Goal: Communication & Community: Answer question/provide support

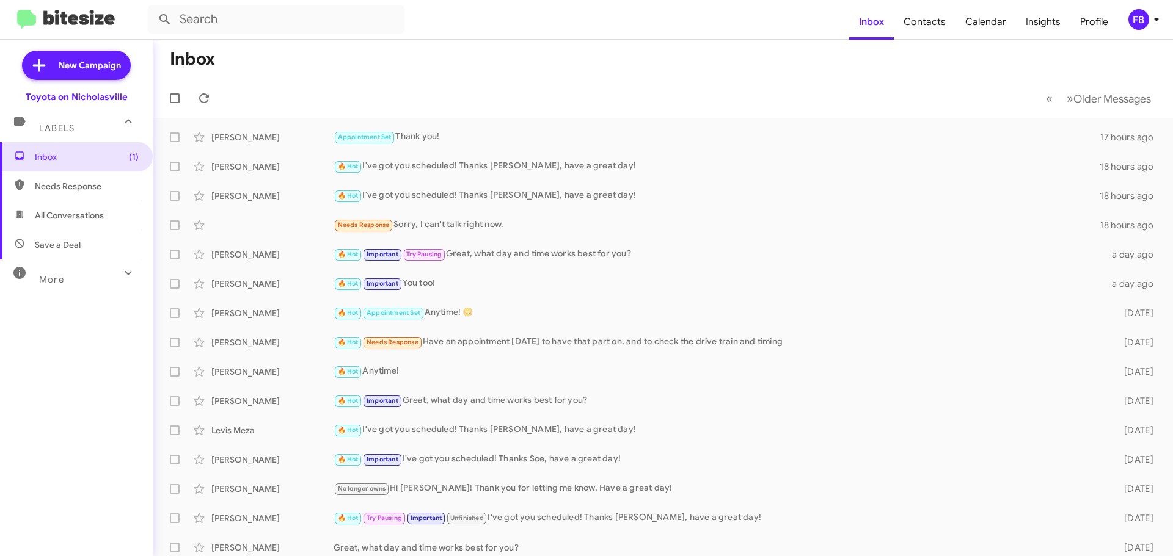
click at [70, 217] on span "All Conversations" at bounding box center [69, 216] width 69 height 12
type input "in:all-conversations"
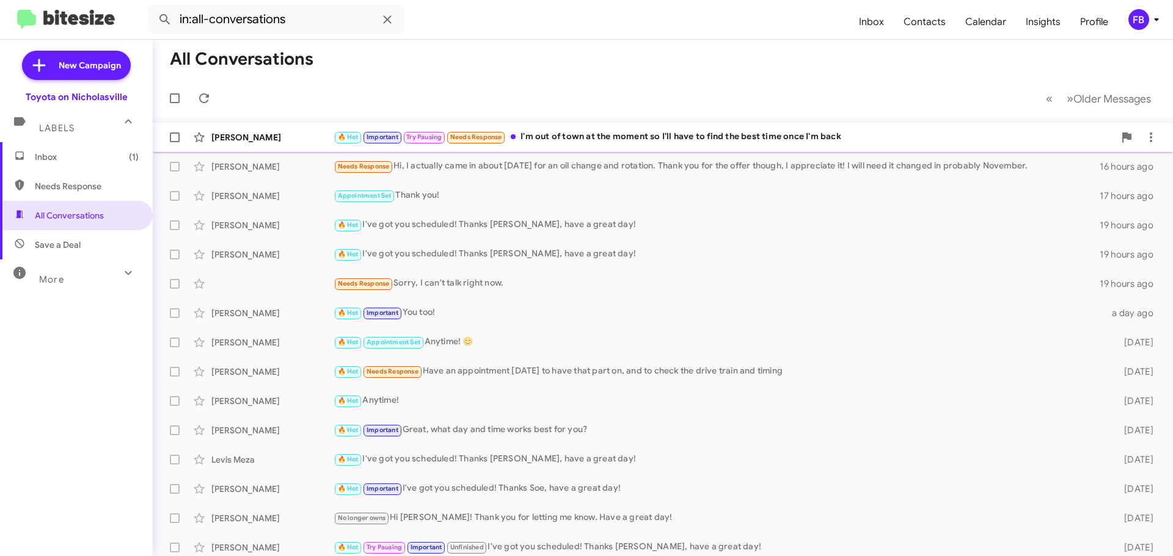
click at [588, 144] on div "🔥 Hot Important Try Pausing Needs Response I'm out of town at the moment so I'l…" at bounding box center [723, 137] width 781 height 14
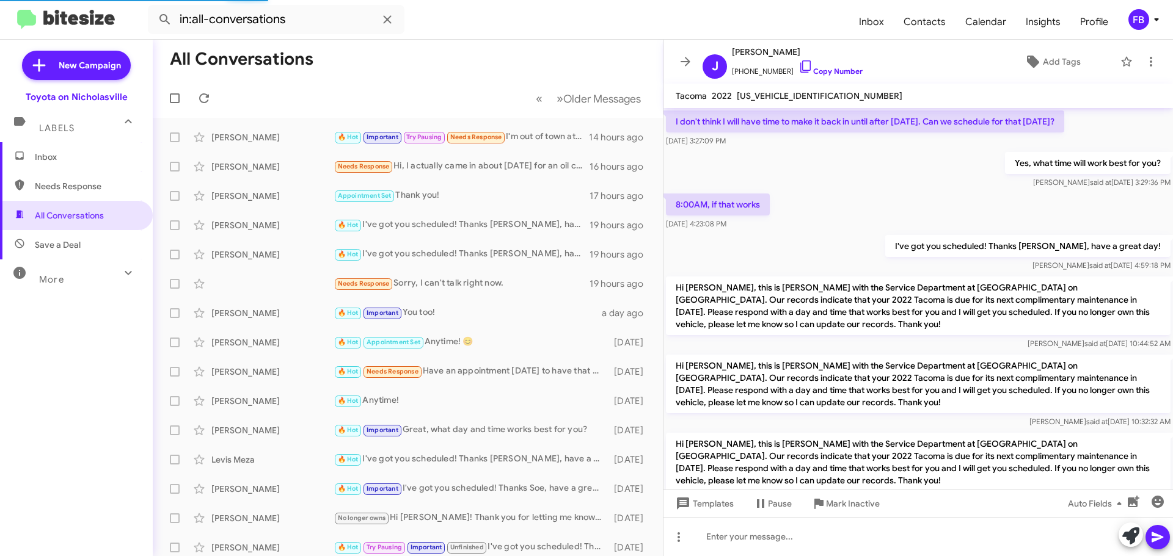
scroll to position [852, 0]
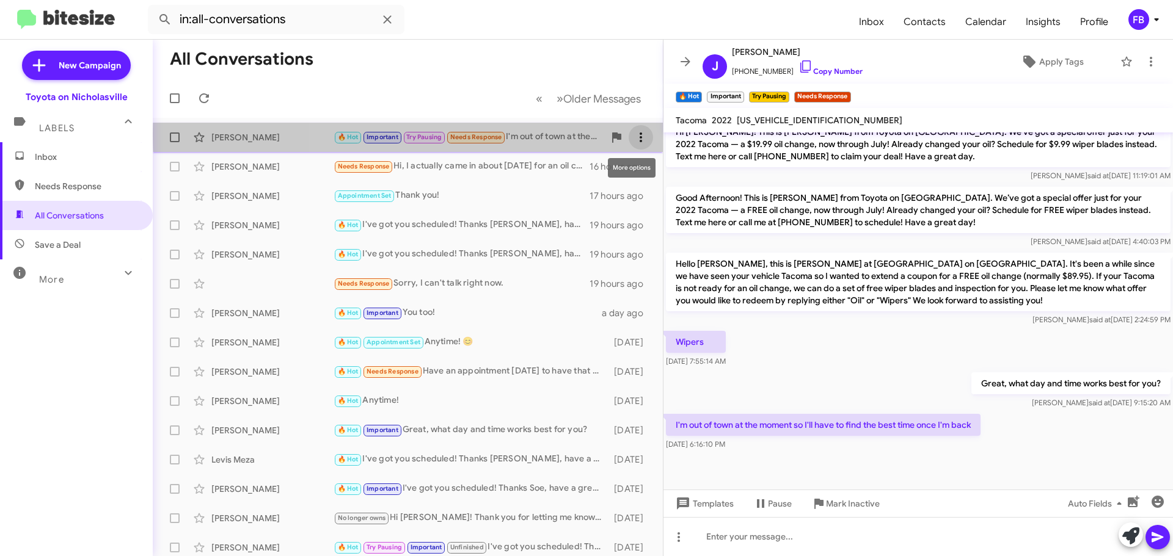
click at [633, 135] on icon at bounding box center [640, 137] width 15 height 15
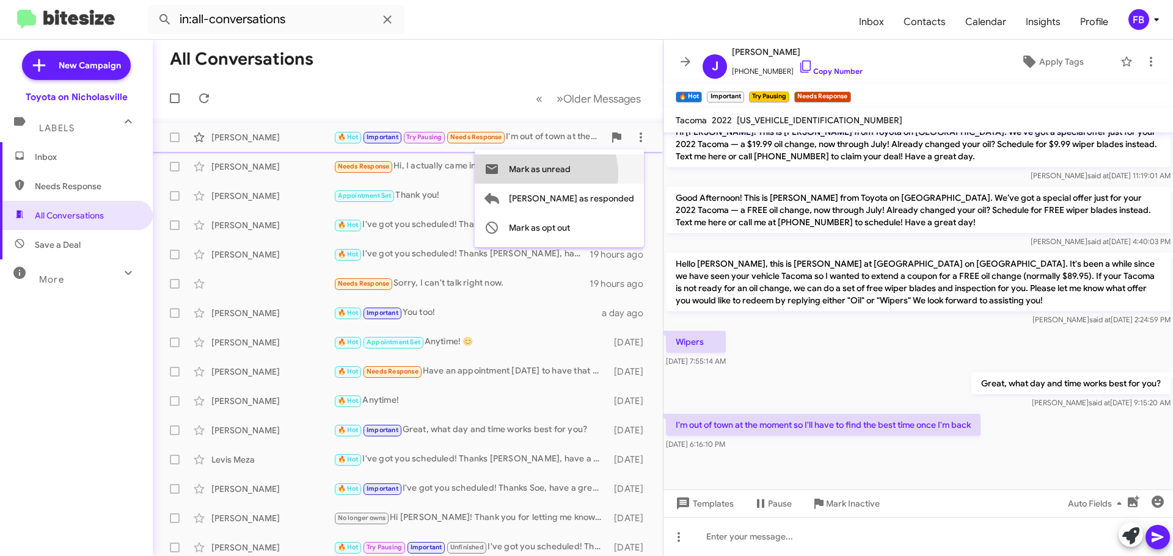
click at [570, 173] on span "Mark as unread" at bounding box center [540, 169] width 62 height 29
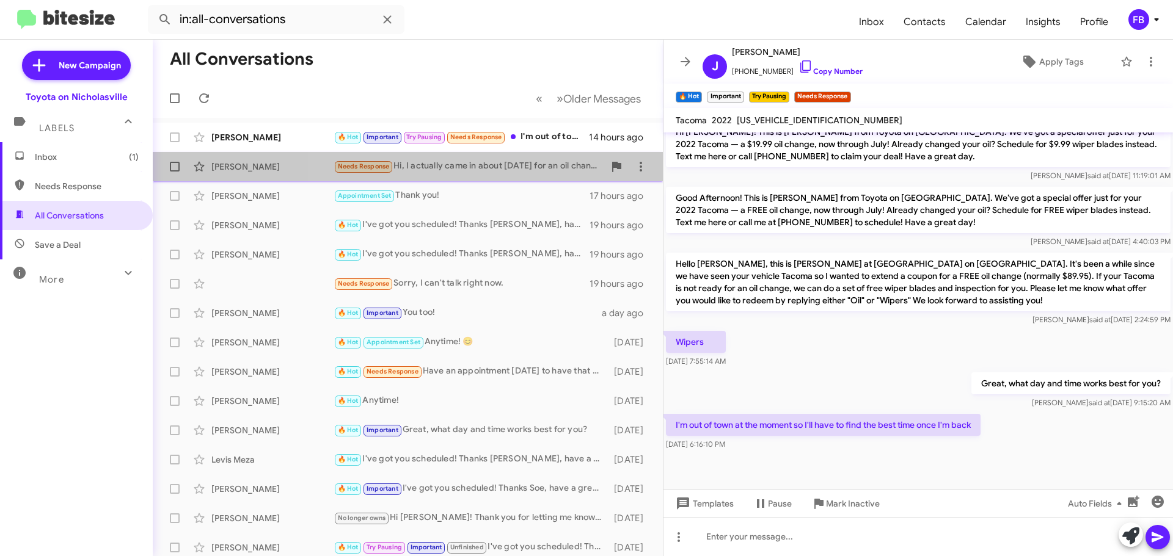
click at [507, 170] on div "Needs Response Hi, I actually came in about [DATE] for an oil change and rotati…" at bounding box center [468, 166] width 271 height 14
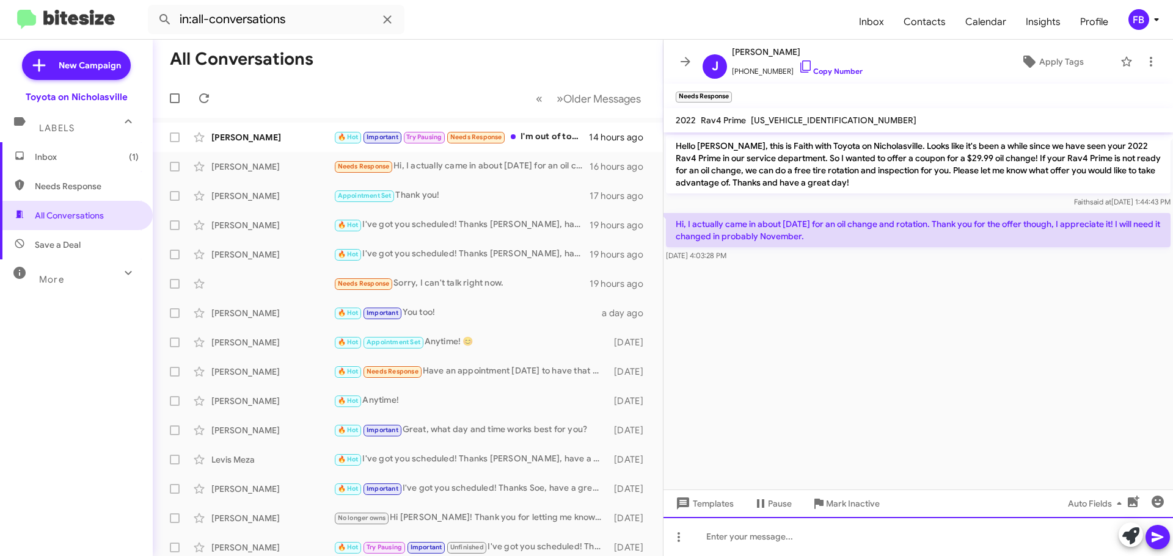
click at [722, 536] on div at bounding box center [917, 536] width 509 height 39
click at [897, 548] on div "You're welcome. I will update our records!" at bounding box center [917, 536] width 509 height 39
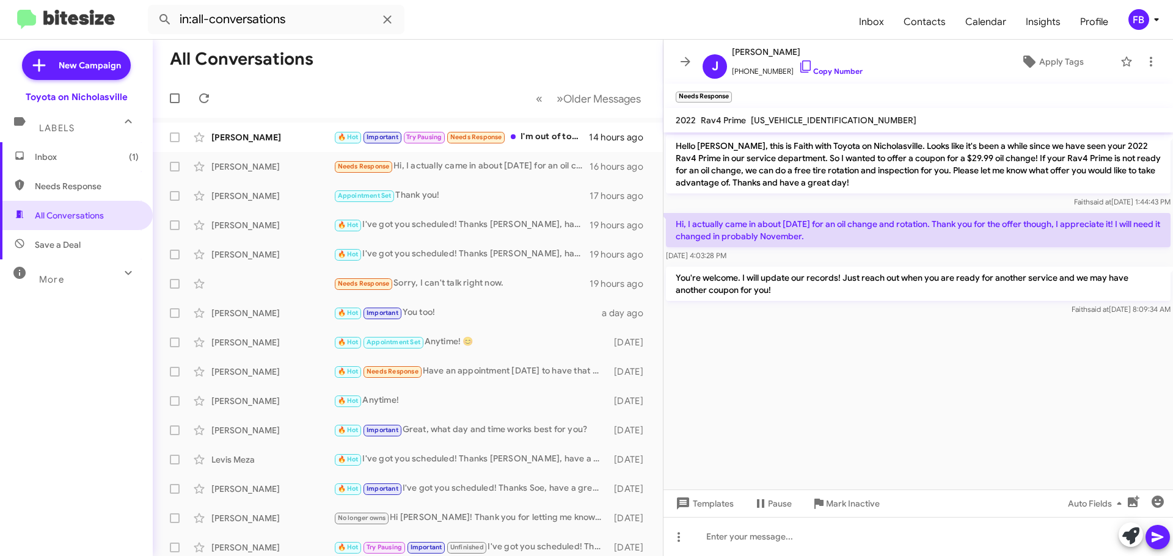
click at [809, 117] on span "[US_VEHICLE_IDENTIFICATION_NUMBER]" at bounding box center [834, 120] width 166 height 11
copy span "[US_VEHICLE_IDENTIFICATION_NUMBER]"
drag, startPoint x: 73, startPoint y: 156, endPoint x: 85, endPoint y: 155, distance: 11.7
click at [73, 156] on span "Inbox (1)" at bounding box center [87, 157] width 104 height 12
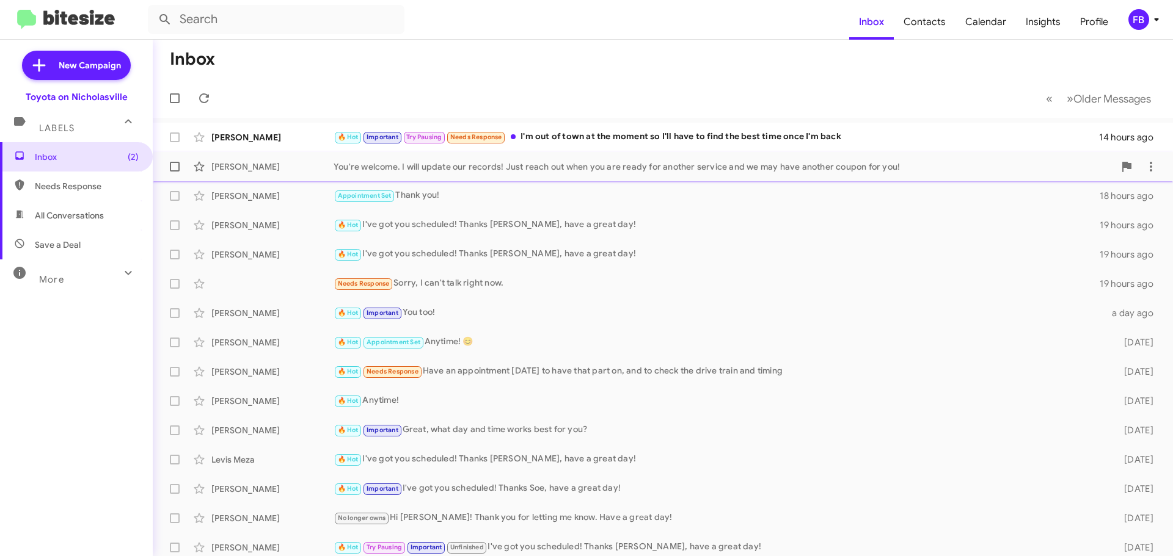
click at [523, 167] on div "You're welcome. I will update our records! Just reach out when you are ready fo…" at bounding box center [723, 167] width 781 height 12
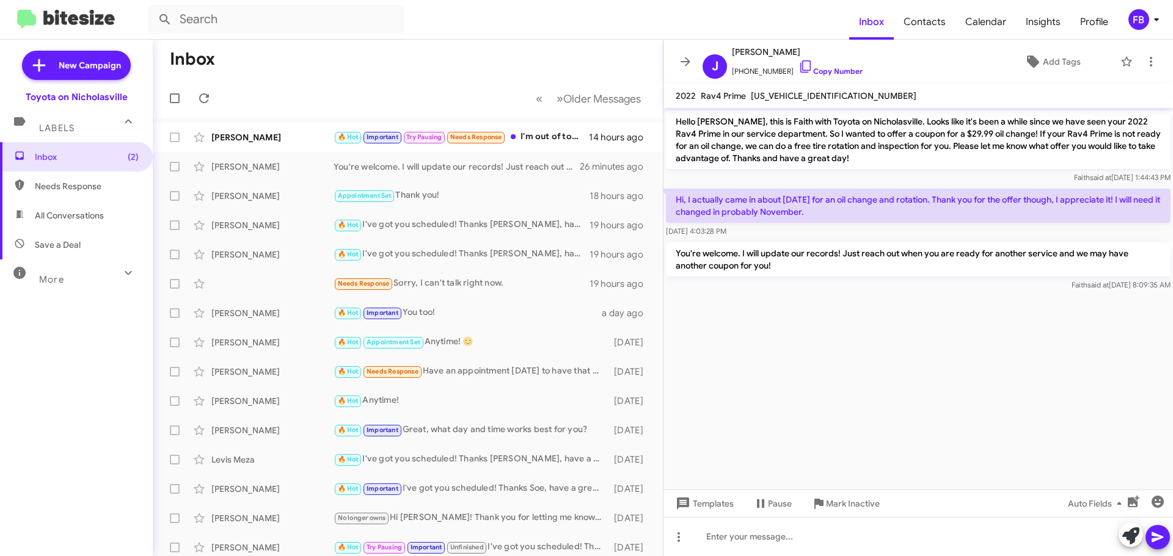
click at [767, 98] on span "[US_VEHICLE_IDENTIFICATION_NUMBER]" at bounding box center [834, 95] width 166 height 11
drag, startPoint x: 767, startPoint y: 98, endPoint x: 778, endPoint y: 92, distance: 11.7
click at [768, 97] on span "[US_VEHICLE_IDENTIFICATION_NUMBER]" at bounding box center [834, 95] width 166 height 11
copy span "[US_VEHICLE_IDENTIFICATION_NUMBER]"
drag, startPoint x: 55, startPoint y: 217, endPoint x: 62, endPoint y: 213, distance: 7.7
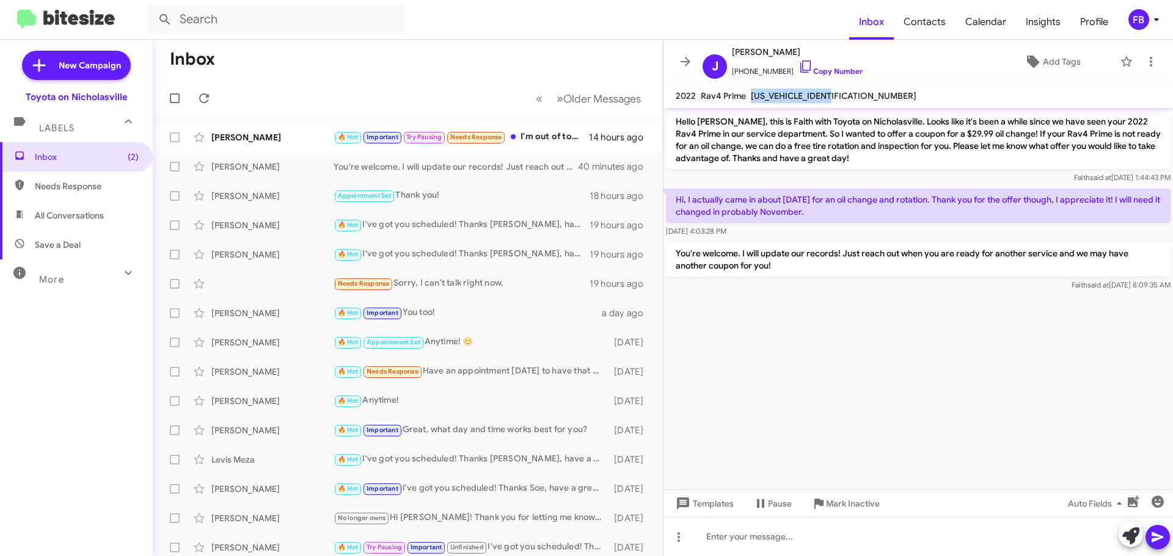
click at [57, 216] on span "All Conversations" at bounding box center [69, 216] width 69 height 12
type input "in:all-conversations"
